Goal: Transaction & Acquisition: Book appointment/travel/reservation

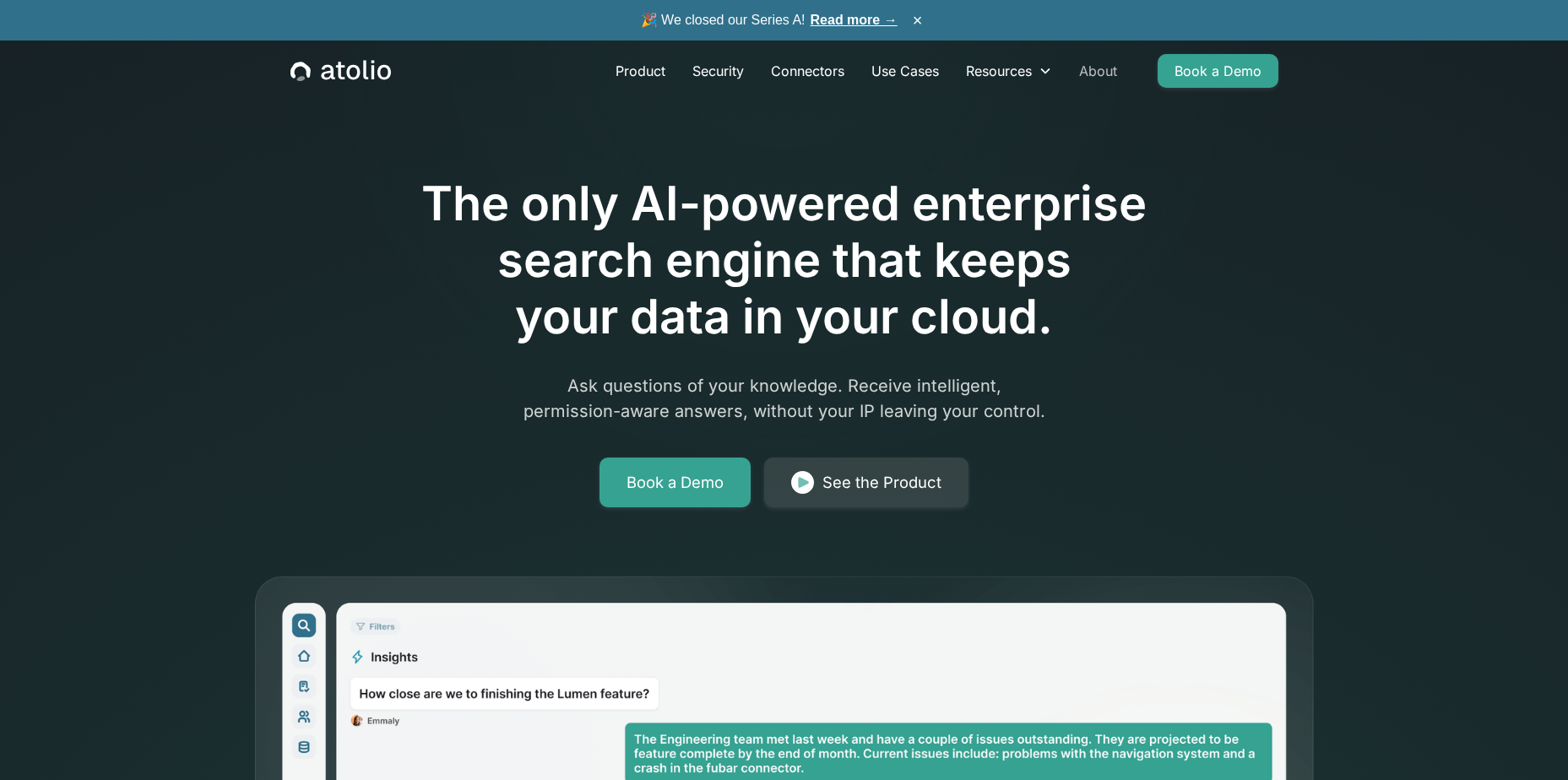
click at [1105, 68] on link "About" at bounding box center [1098, 70] width 65 height 34
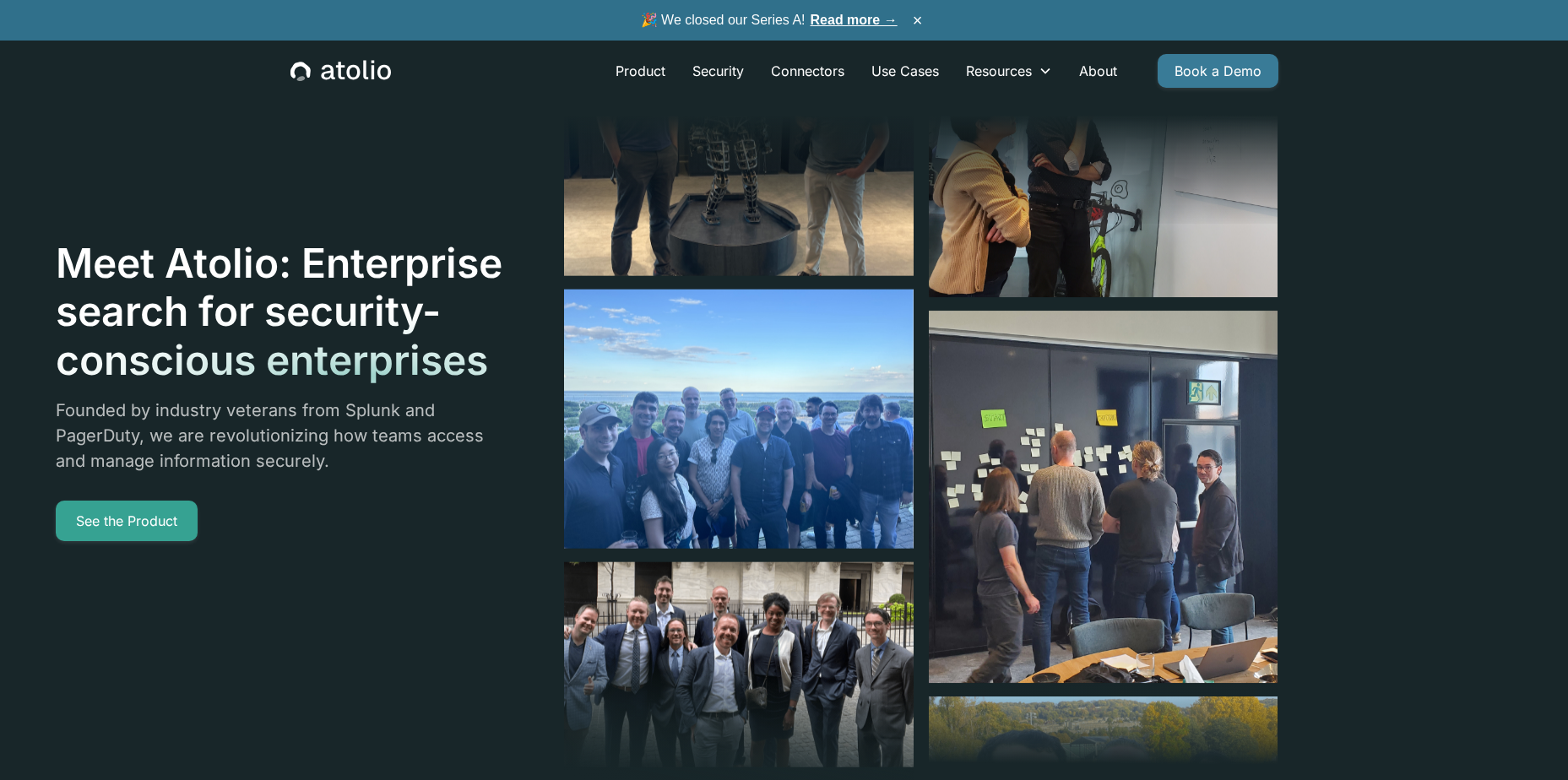
click at [1205, 74] on link "Book a Demo" at bounding box center [1218, 70] width 121 height 34
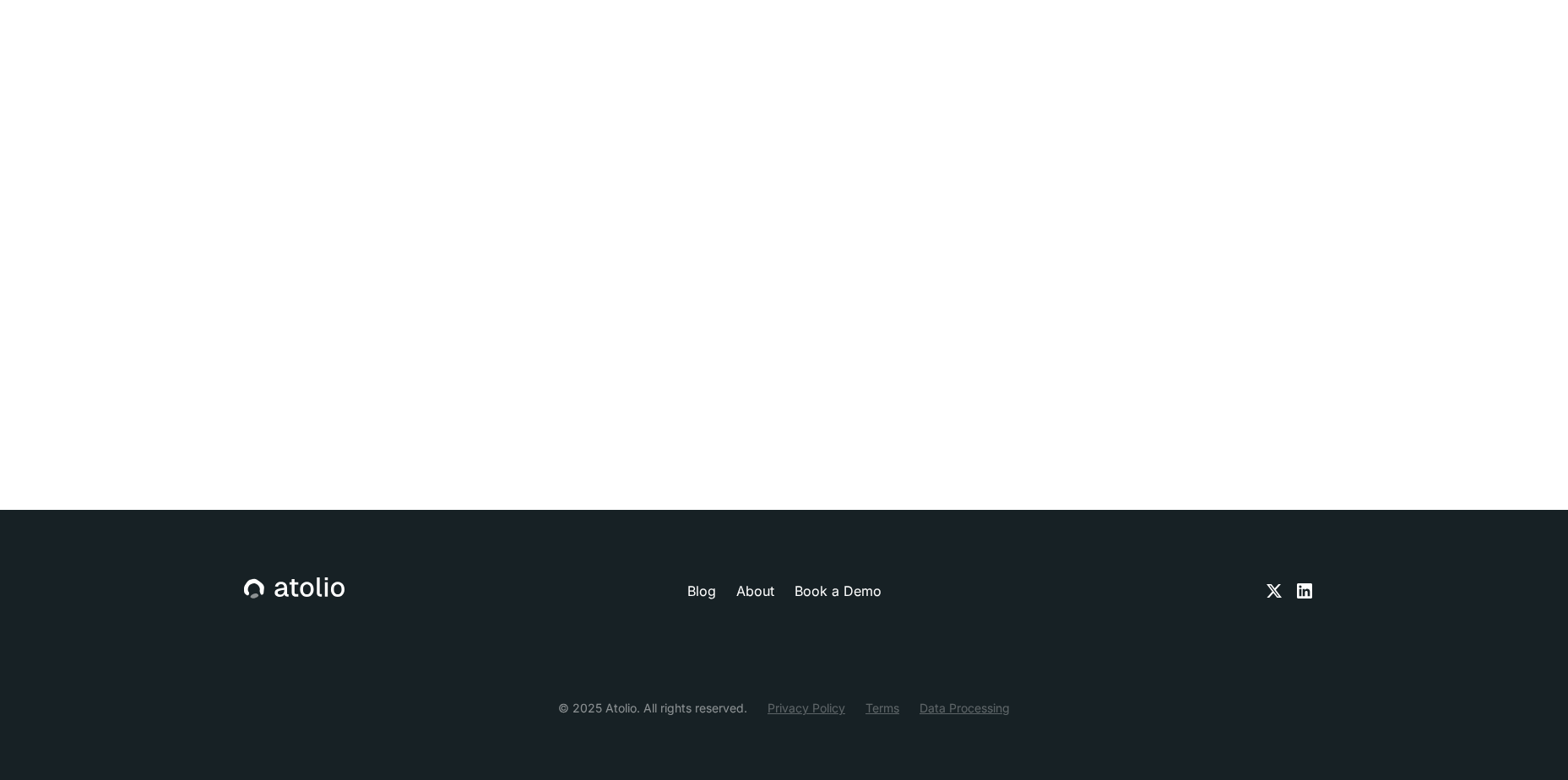
scroll to position [802, 0]
